Goal: Check status: Check status

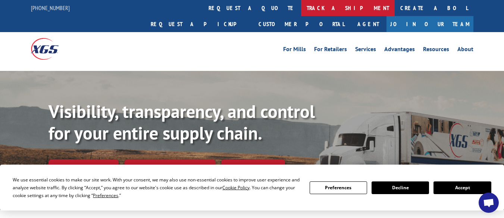
click at [301, 11] on link "track a shipment" at bounding box center [348, 8] width 94 height 16
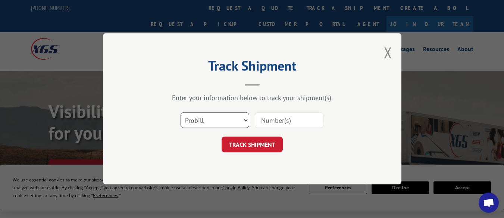
click at [225, 118] on select "Select category... Probill BOL PO" at bounding box center [215, 121] width 69 height 16
select select "bol"
click at [181, 113] on select "Select category... Probill BOL PO" at bounding box center [215, 121] width 69 height 16
click at [263, 125] on input at bounding box center [289, 121] width 69 height 16
paste input "BOL 368973"
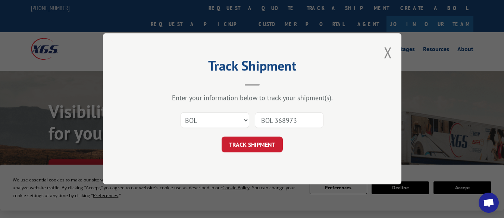
drag, startPoint x: 277, startPoint y: 121, endPoint x: 253, endPoint y: 121, distance: 23.5
click at [253, 121] on div "Select category... Probill BOL PO BOL 368973" at bounding box center [252, 120] width 224 height 25
type input "368973"
click at [251, 146] on button "TRACK SHIPMENT" at bounding box center [252, 145] width 61 height 16
